Goal: Task Accomplishment & Management: Use online tool/utility

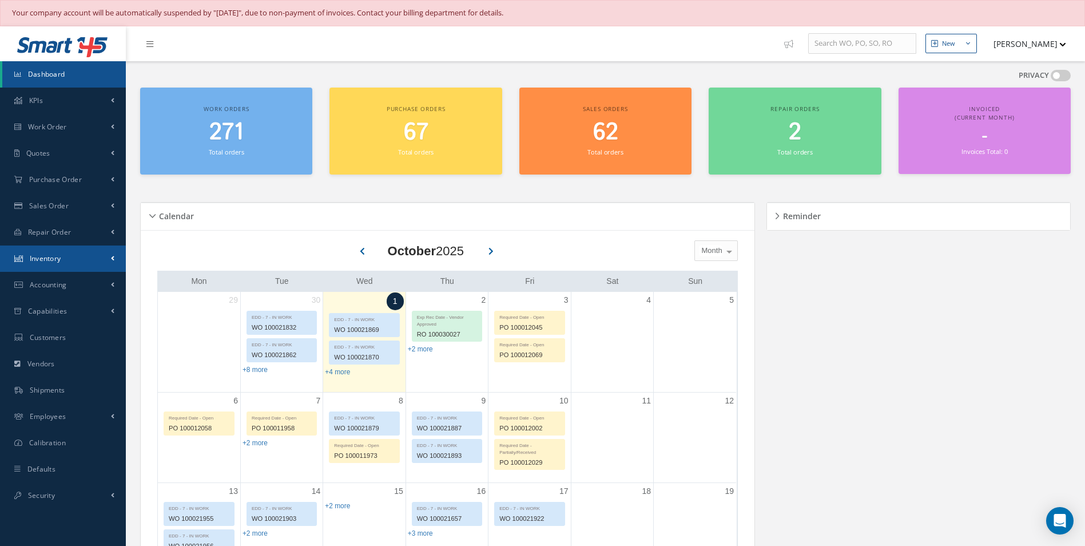
click at [72, 252] on link "Inventory" at bounding box center [63, 258] width 126 height 26
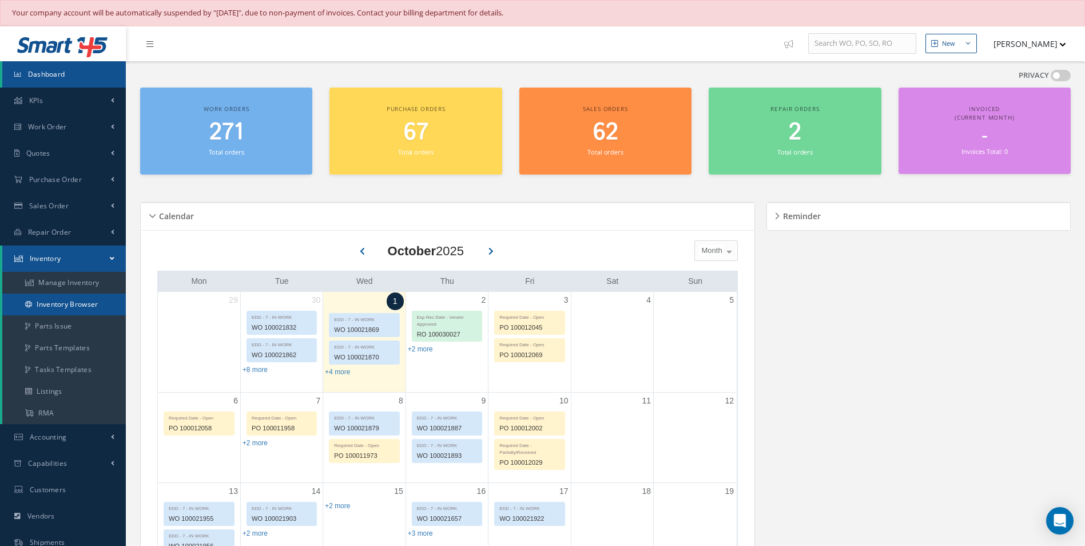
click at [62, 302] on link "Inventory Browser" at bounding box center [64, 305] width 124 height 22
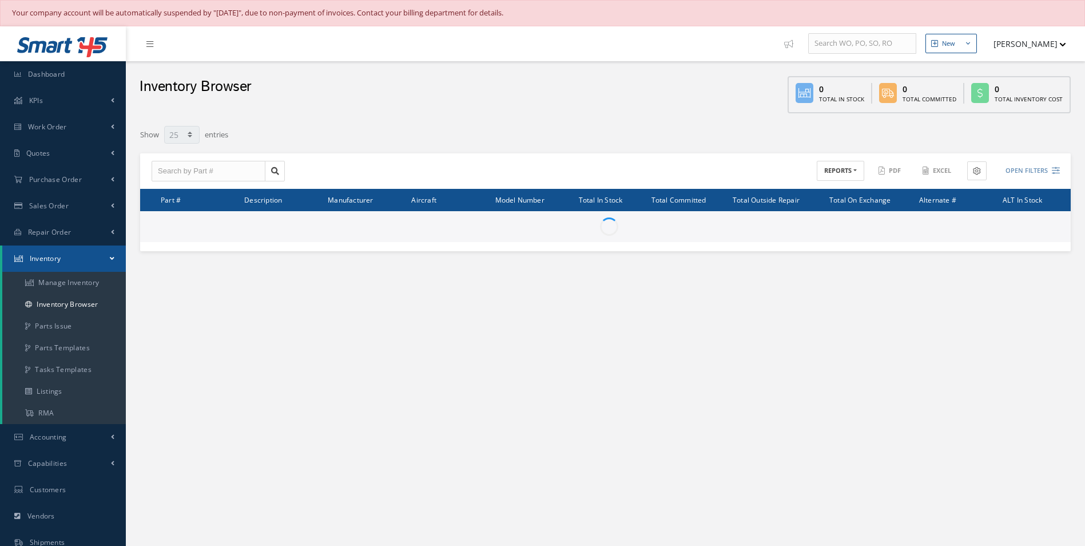
select select "25"
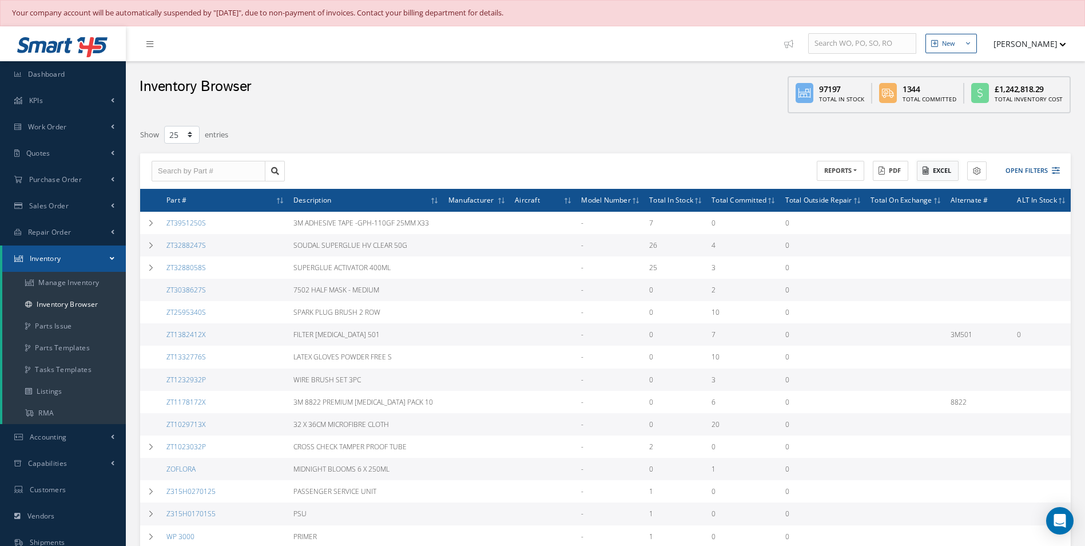
click at [941, 175] on button "Excel" at bounding box center [938, 171] width 42 height 20
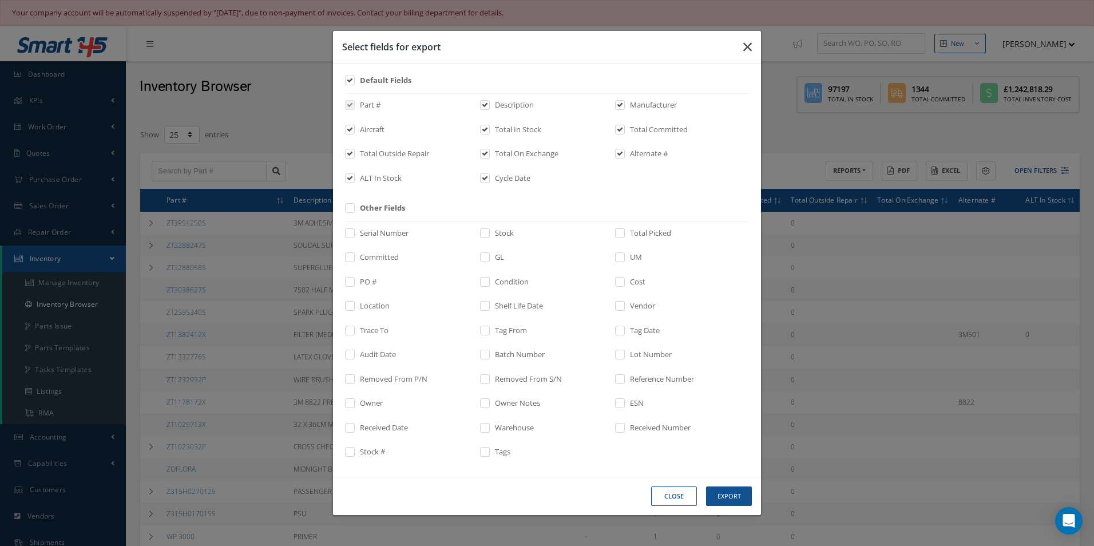
click at [756, 46] on button "button" at bounding box center [747, 47] width 27 height 32
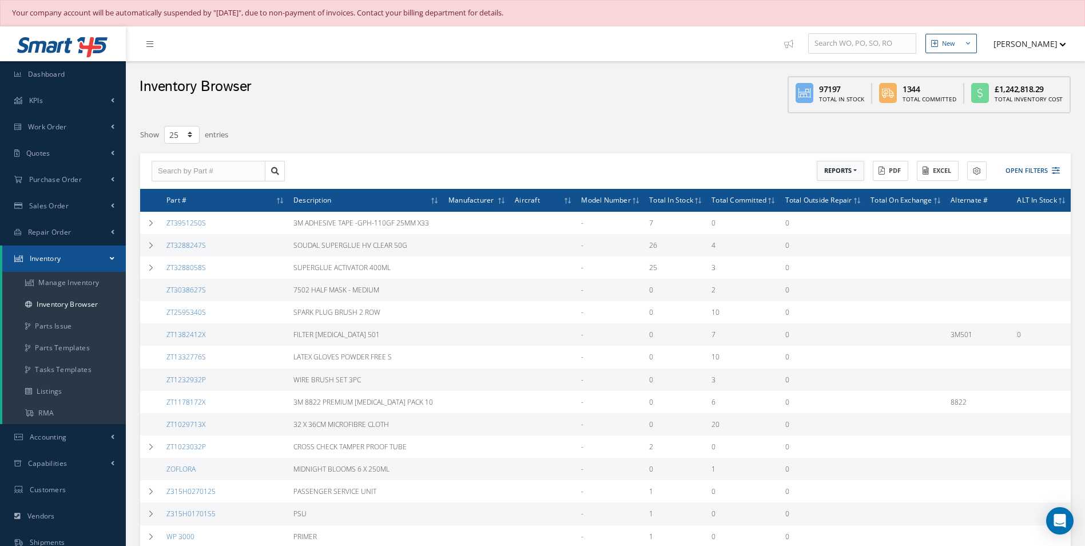
click at [850, 170] on button "REPORTS" at bounding box center [840, 171] width 47 height 20
click at [844, 323] on link "Inventory Aging Report" at bounding box center [863, 323] width 92 height 15
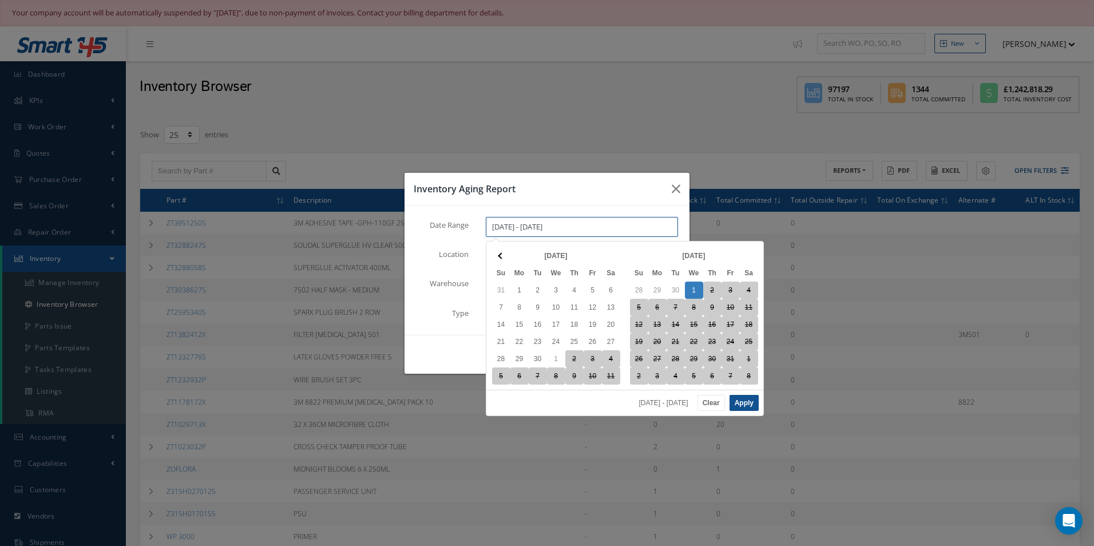
click at [594, 228] on input "10/01/2025 - 10/01/2025" at bounding box center [582, 227] width 192 height 21
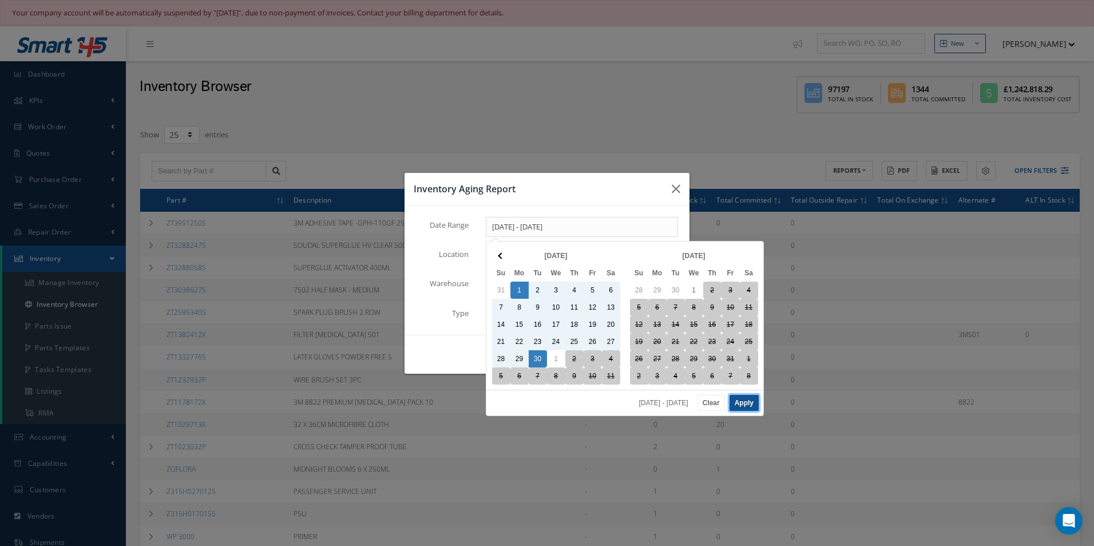
click at [748, 400] on button "Apply" at bounding box center [743, 403] width 29 height 16
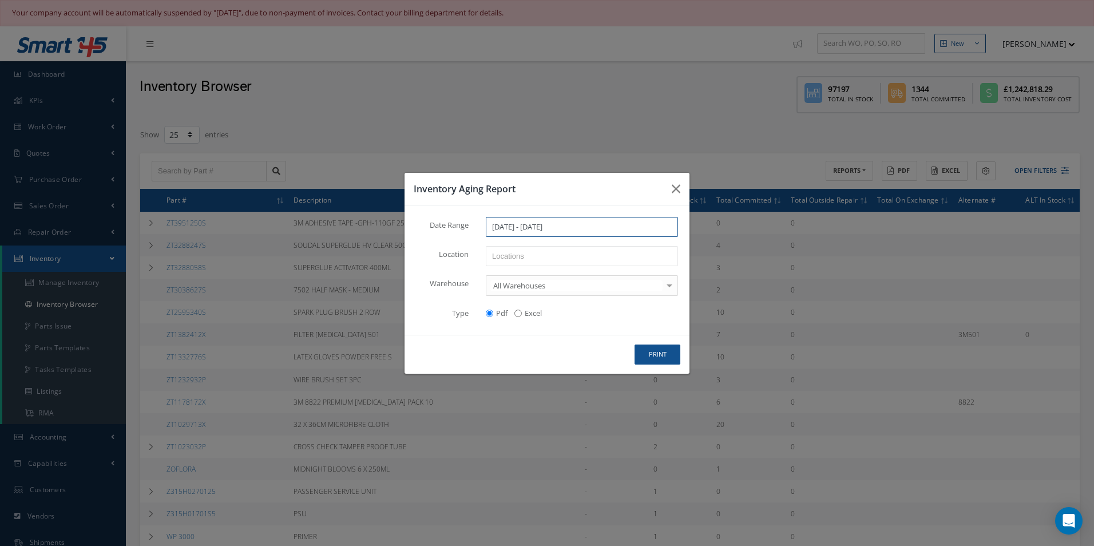
click at [526, 229] on input "09/01/2025 - 09/30/2025" at bounding box center [582, 227] width 192 height 21
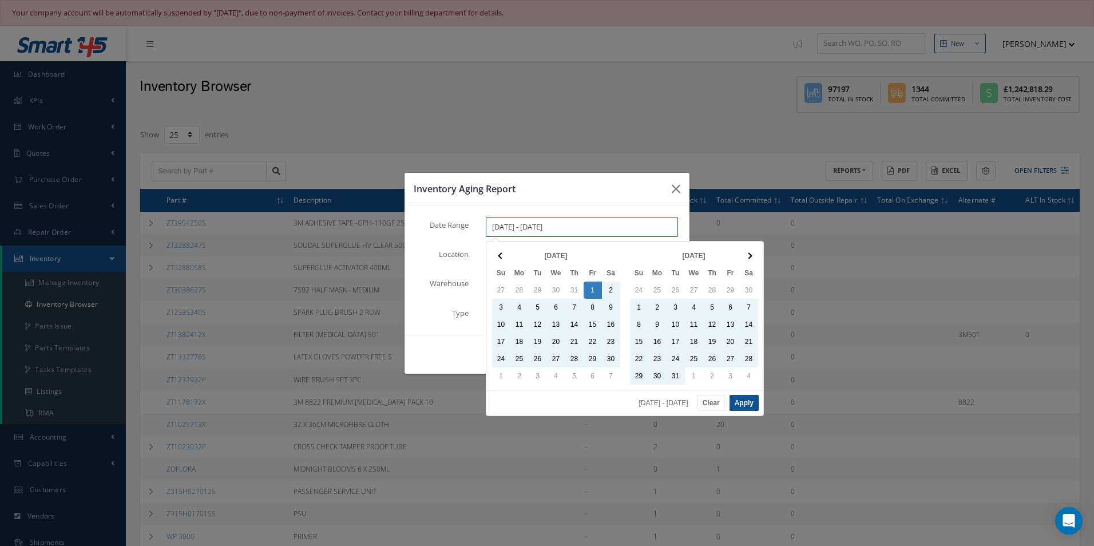
type input "09/01/2000 - 09/30/2025"
click at [751, 400] on button "Apply" at bounding box center [743, 403] width 29 height 16
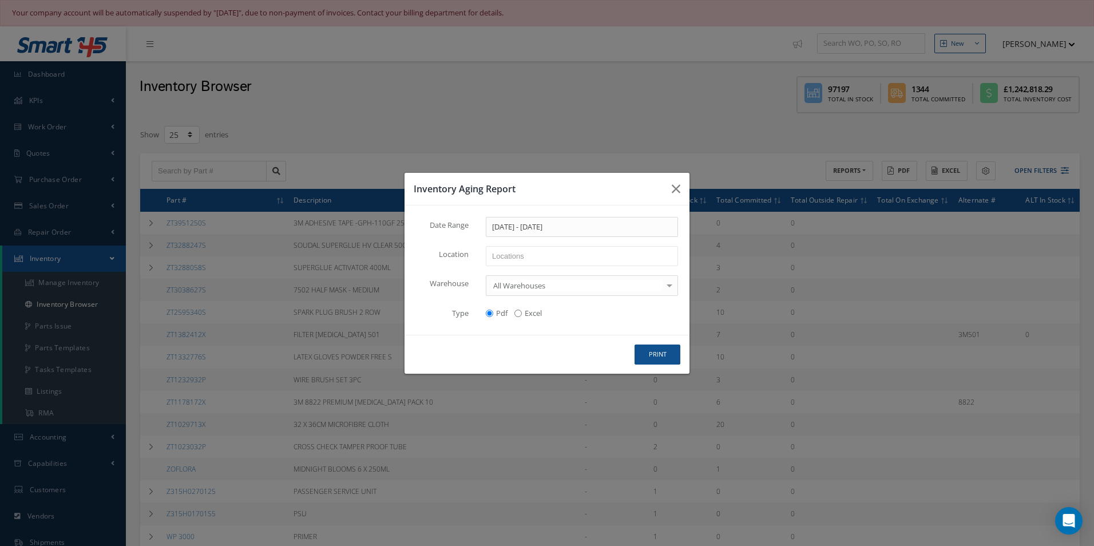
click at [518, 315] on input "Excel" at bounding box center [517, 313] width 7 height 7
radio input "true"
radio input "false"
click at [655, 356] on button "print" at bounding box center [658, 354] width 46 height 20
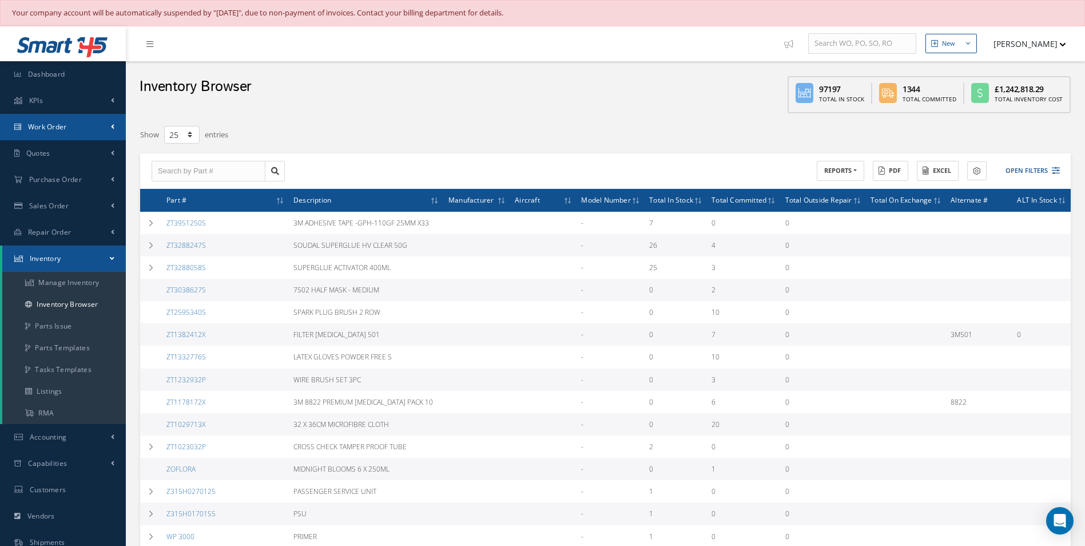
click at [77, 121] on link "Work Order" at bounding box center [63, 127] width 126 height 26
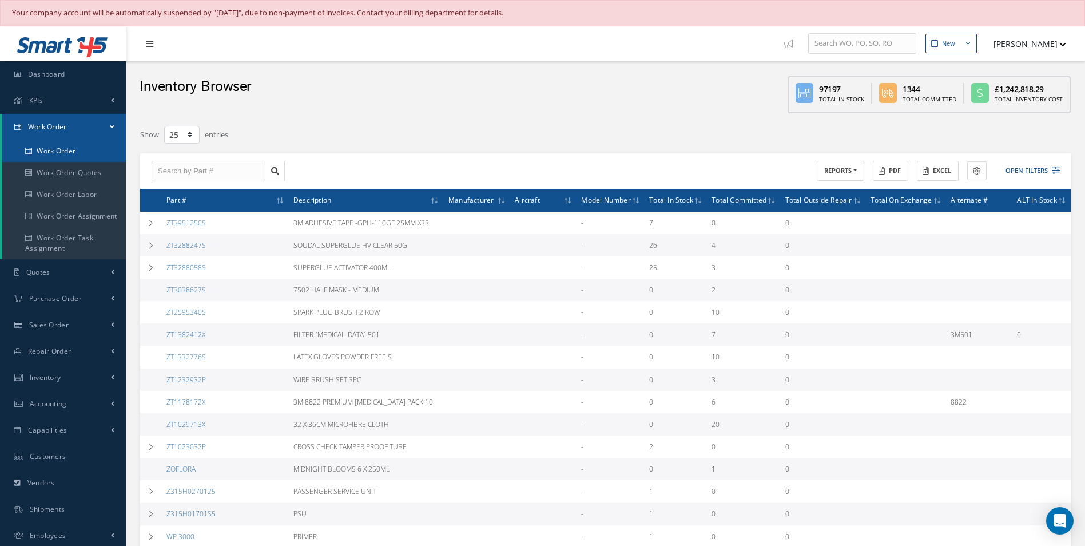
click at [77, 146] on link "Work Order" at bounding box center [64, 151] width 124 height 22
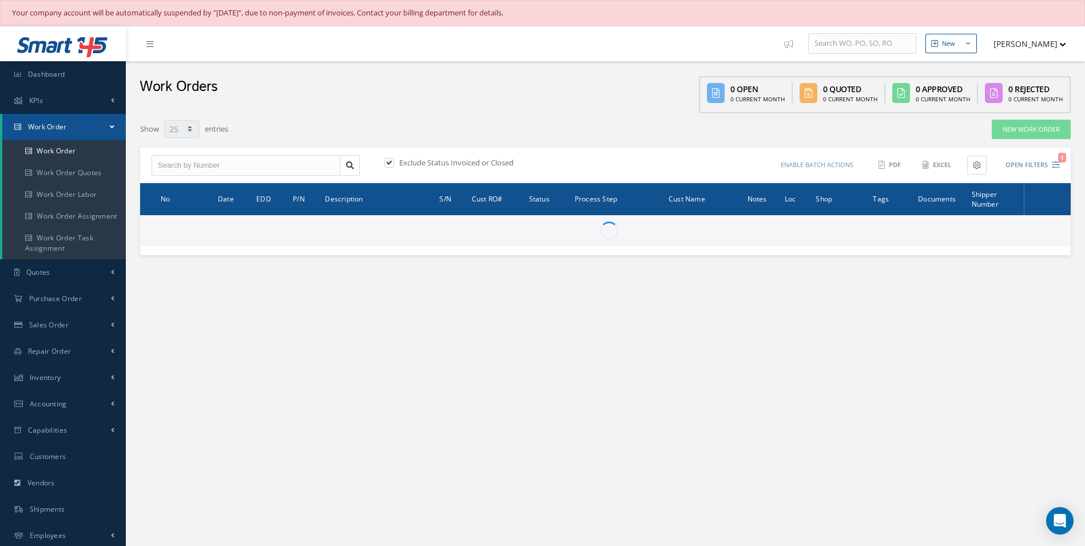
select select "25"
type input "All Work Request"
type input "All Work Performed"
type input "All Status"
type input "WO Part Status"
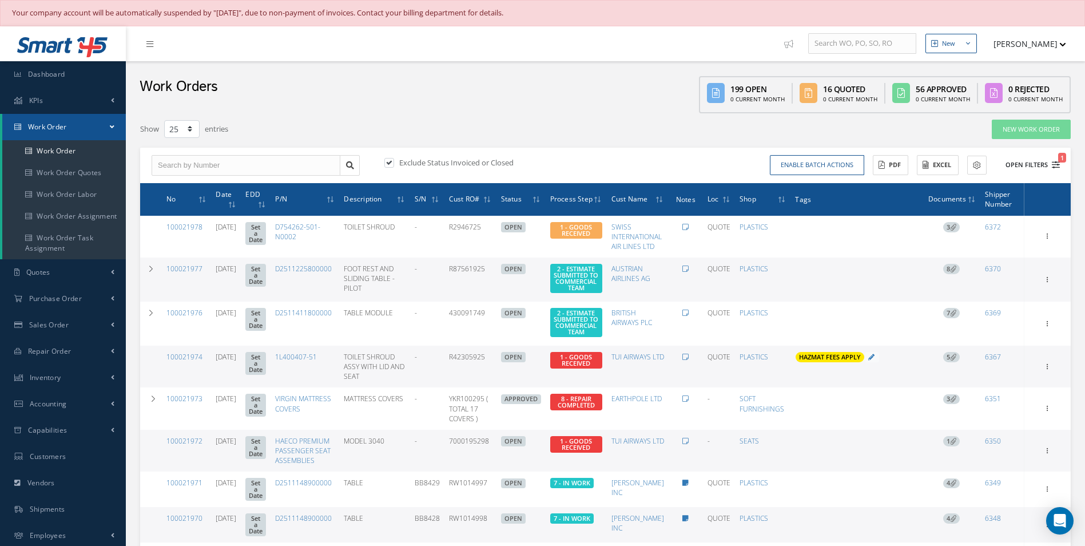
click at [1028, 165] on button "Open Filters 1" at bounding box center [1028, 165] width 65 height 19
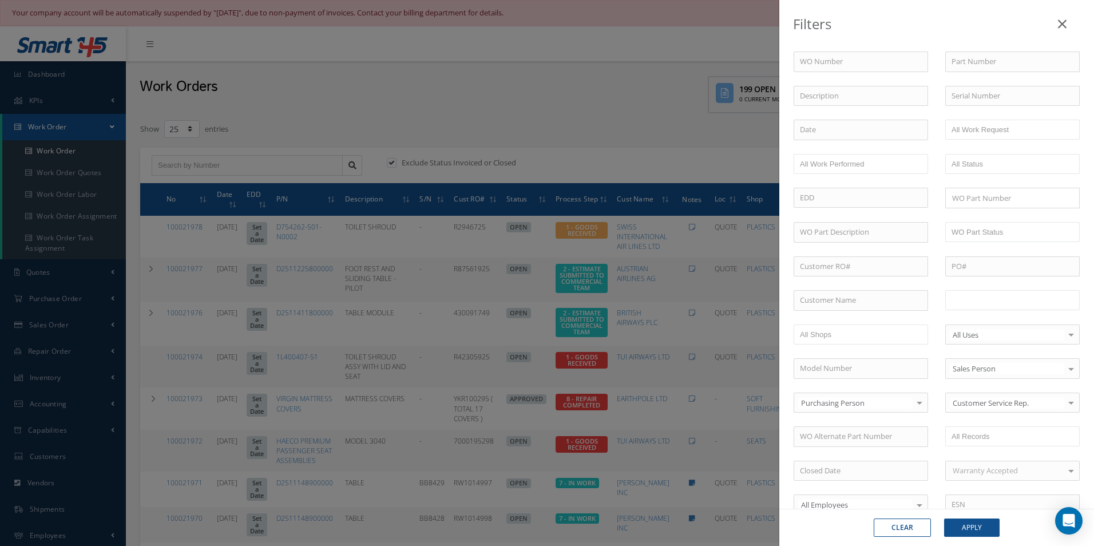
click at [997, 297] on input "text" at bounding box center [987, 300] width 73 height 14
click at [978, 532] on button "Apply" at bounding box center [971, 527] width 55 height 18
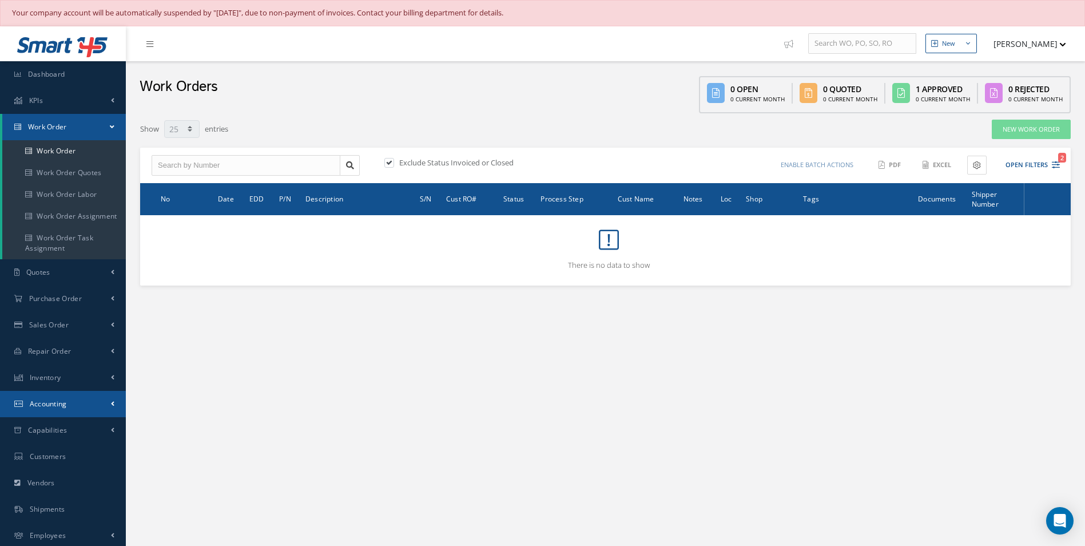
click at [82, 398] on link "Accounting" at bounding box center [63, 404] width 126 height 26
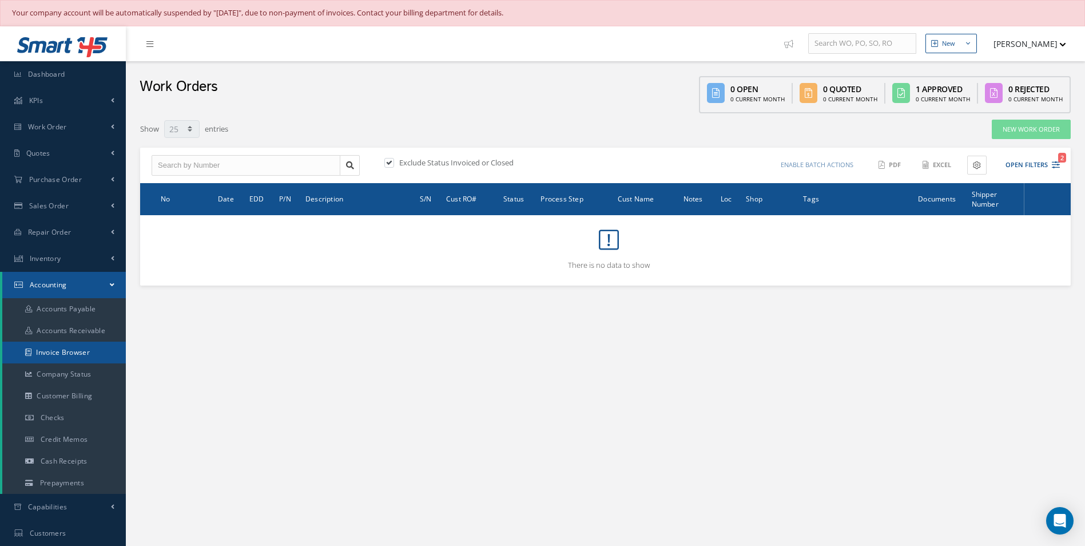
click at [68, 350] on link "Invoice Browser" at bounding box center [64, 353] width 124 height 22
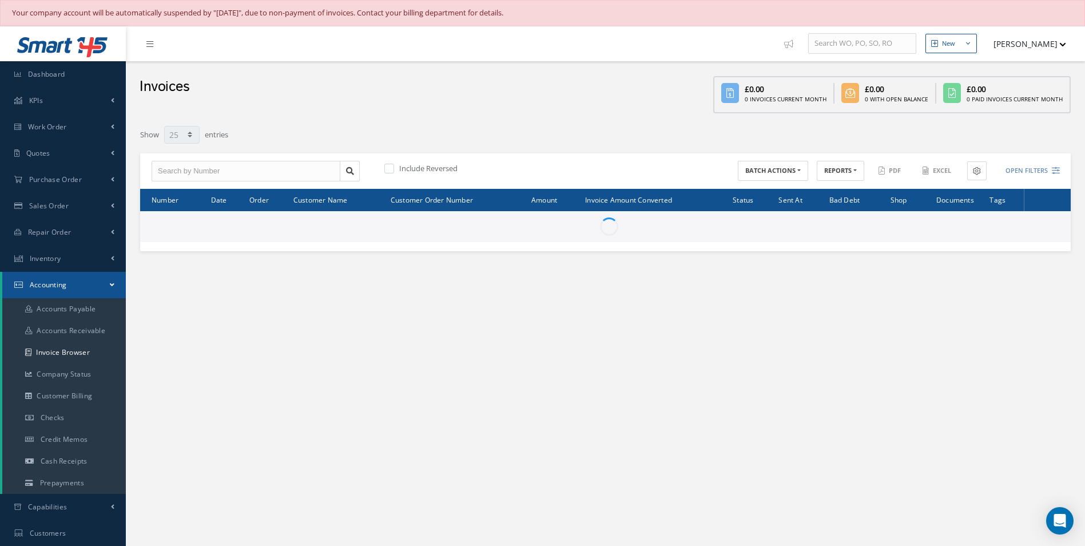
select select "25"
